Goal: Task Accomplishment & Management: Manage account settings

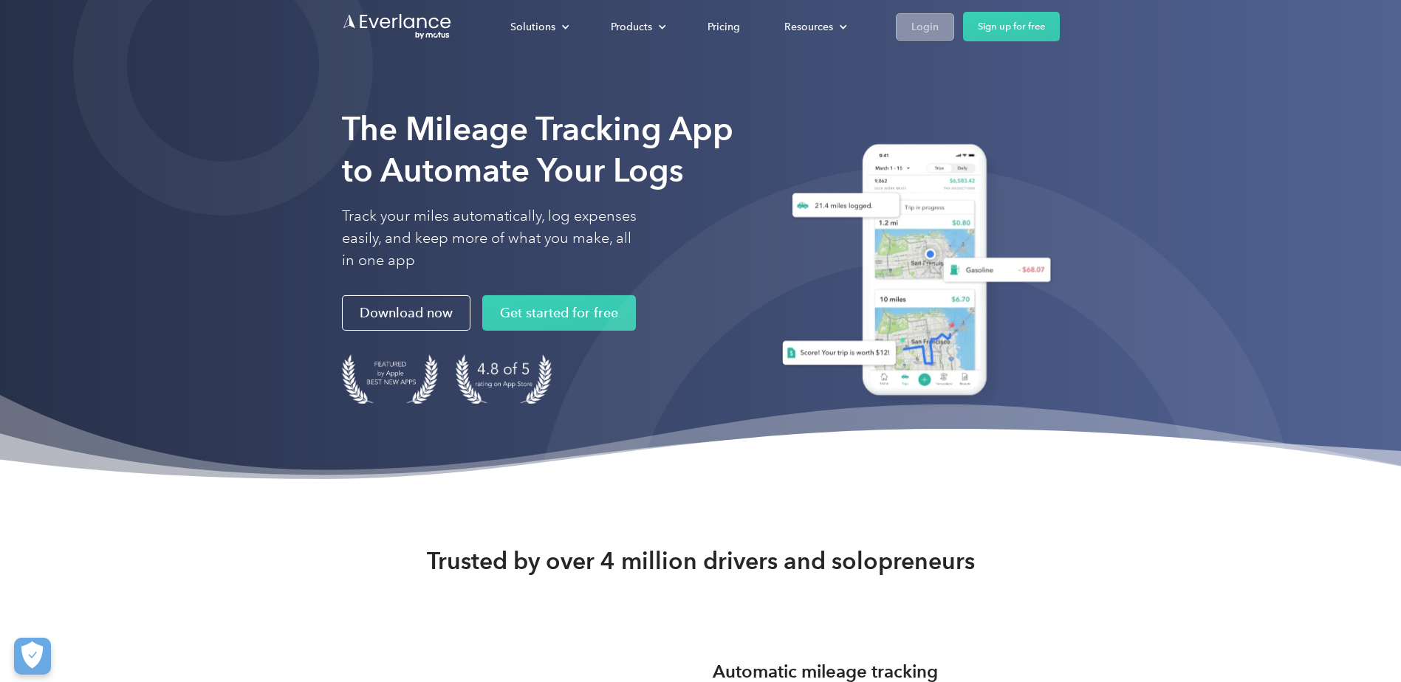
click at [928, 27] on div "Login" at bounding box center [924, 27] width 27 height 18
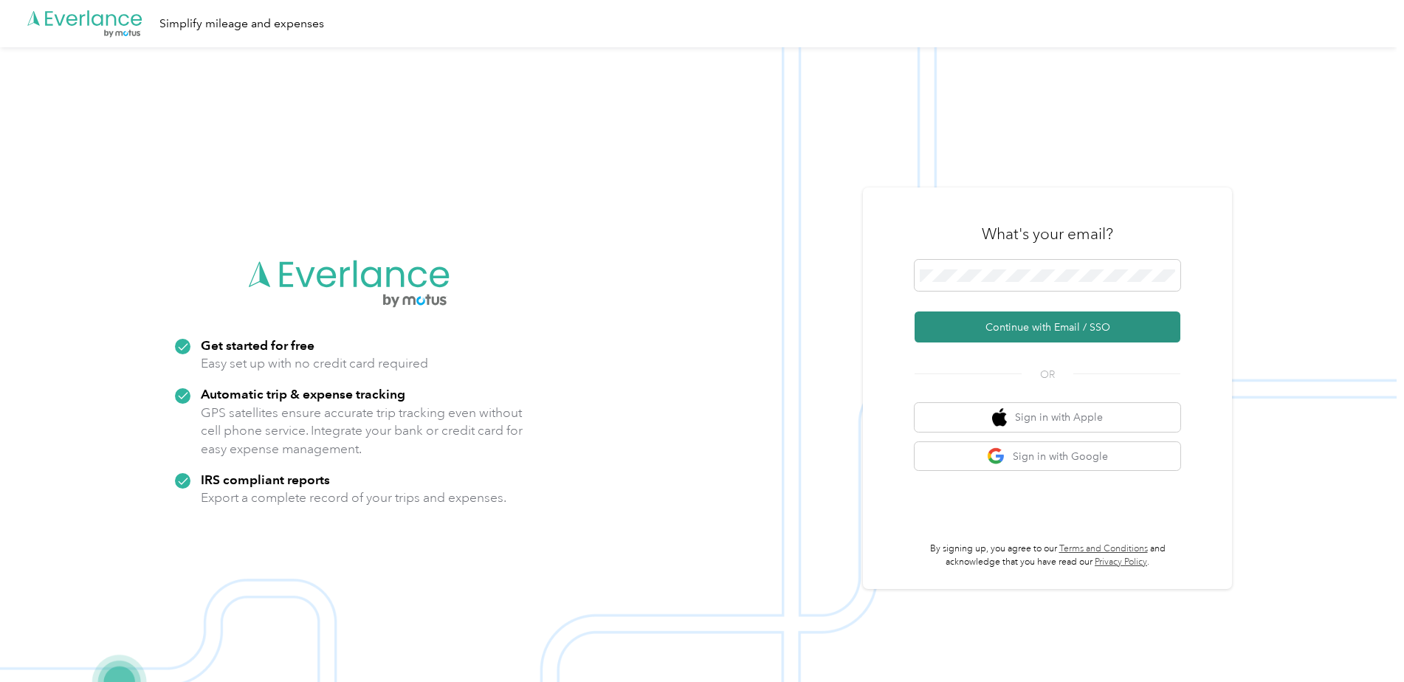
click at [1068, 329] on button "Continue with Email / SSO" at bounding box center [1048, 327] width 266 height 31
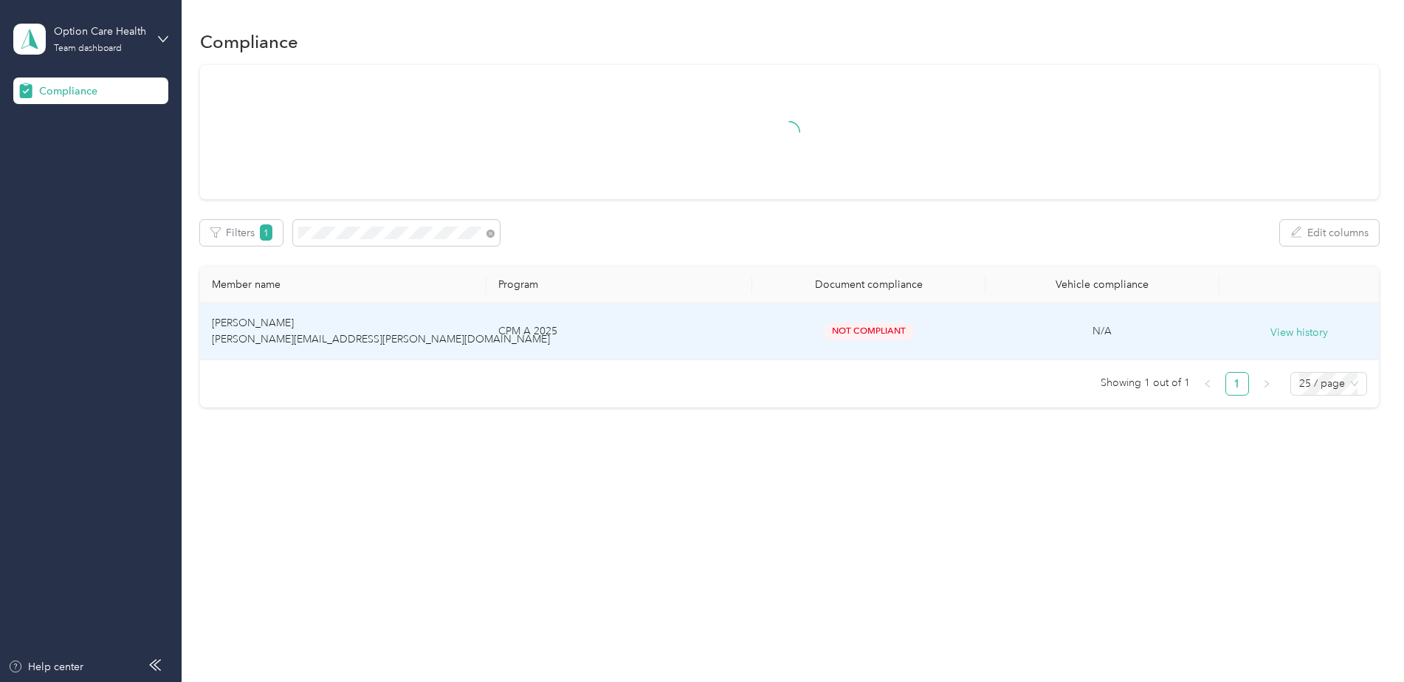
click at [589, 345] on td "CPM A 2025" at bounding box center [620, 331] width 266 height 57
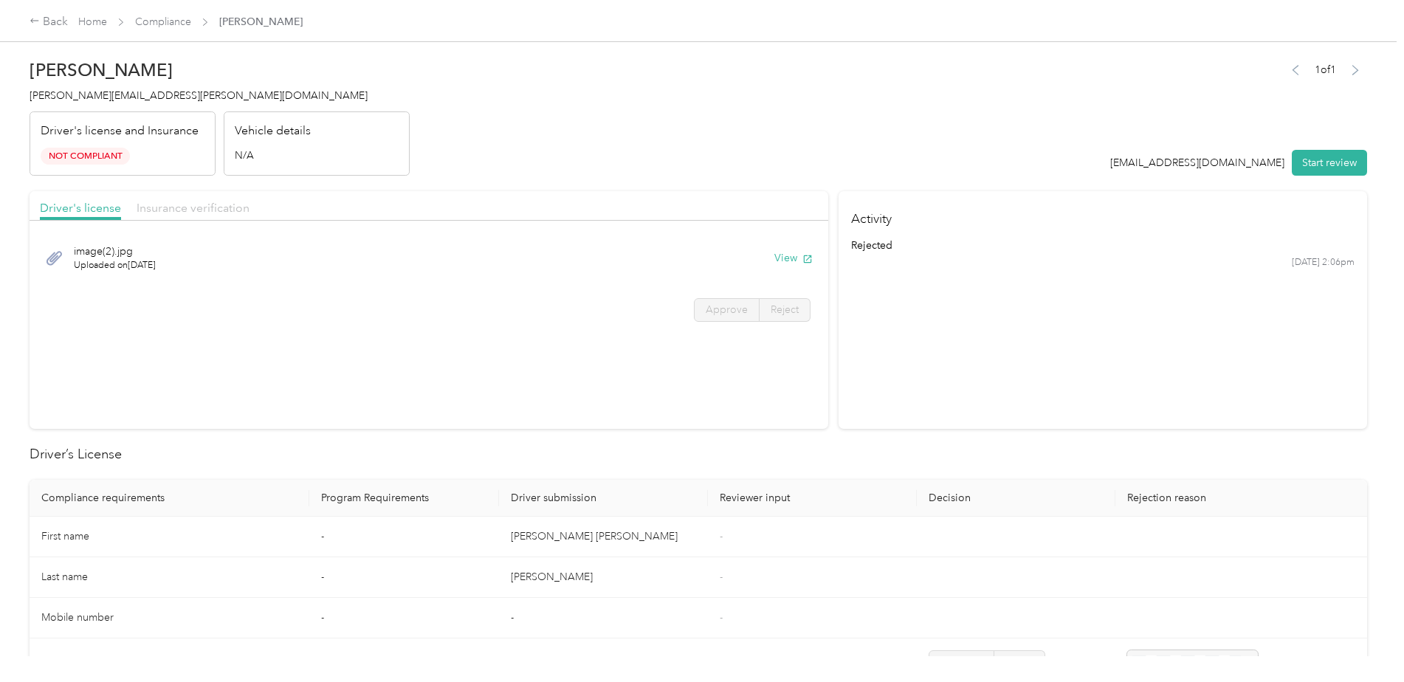
click at [217, 206] on span "Insurance verification" at bounding box center [193, 208] width 113 height 14
click at [783, 260] on button "View" at bounding box center [793, 258] width 38 height 16
click at [777, 261] on button "View" at bounding box center [793, 258] width 38 height 16
click at [769, 254] on div "image.jpg Uploaded on [DATE] View" at bounding box center [429, 257] width 778 height 49
click at [777, 254] on button "View" at bounding box center [793, 258] width 38 height 16
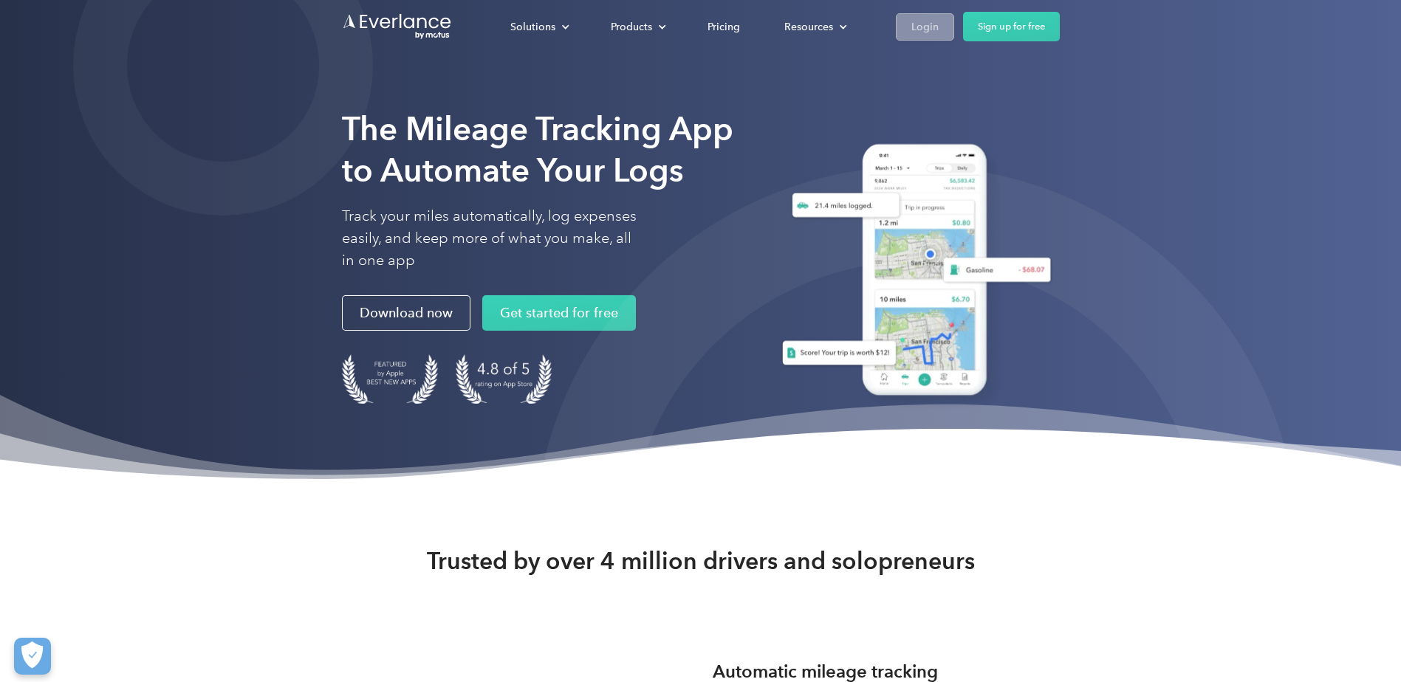
click at [911, 31] on div "Login" at bounding box center [924, 27] width 27 height 18
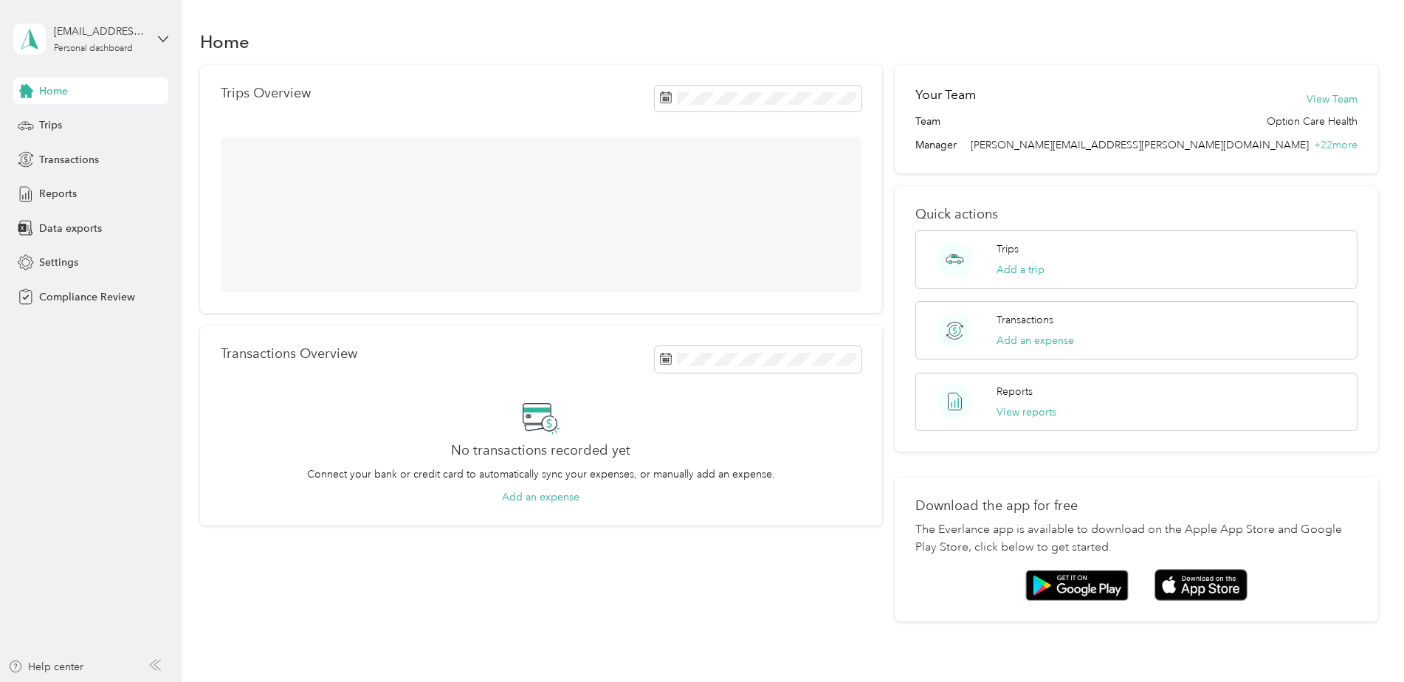
click at [169, 30] on aside "favr2+optioncare@everlance.com Personal dashboard Home Trips Transactions Repor…" at bounding box center [91, 341] width 182 height 682
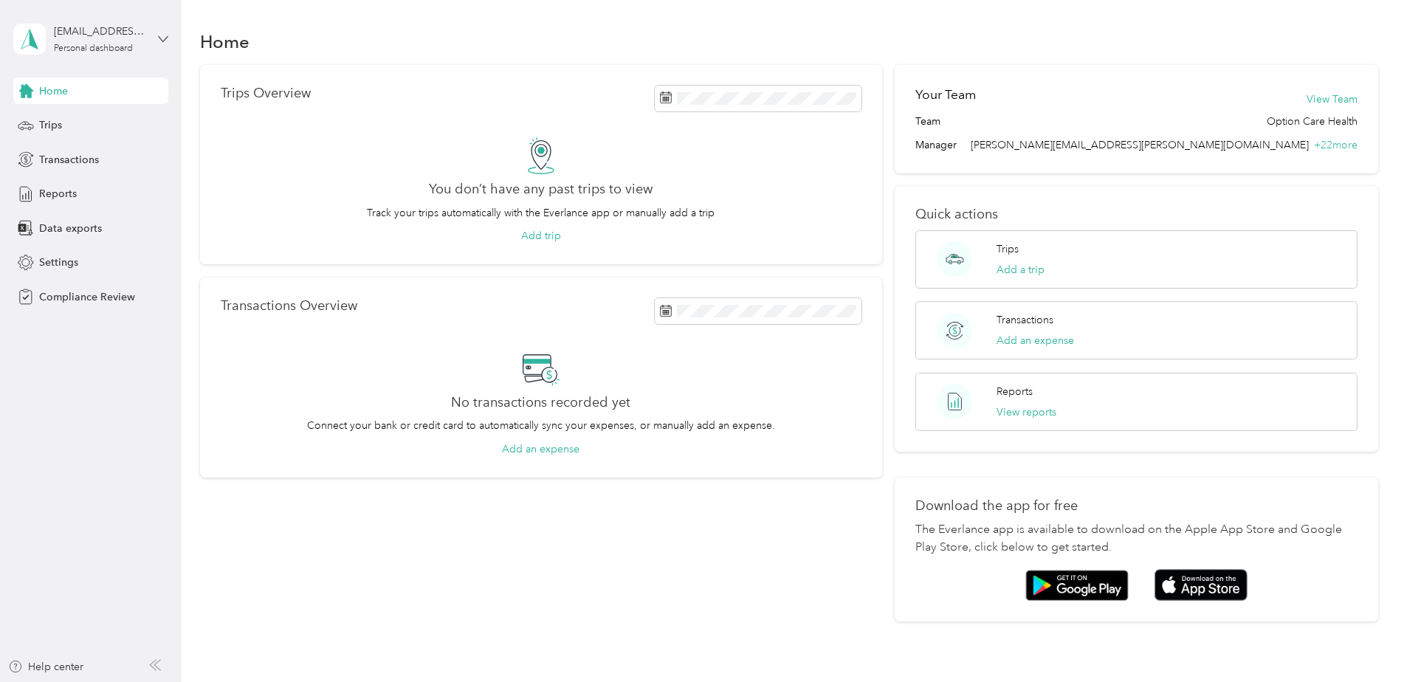
click at [160, 37] on icon at bounding box center [163, 39] width 10 height 10
click at [93, 157] on div "Log out" at bounding box center [169, 155] width 290 height 26
